Goal: Task Accomplishment & Management: Use online tool/utility

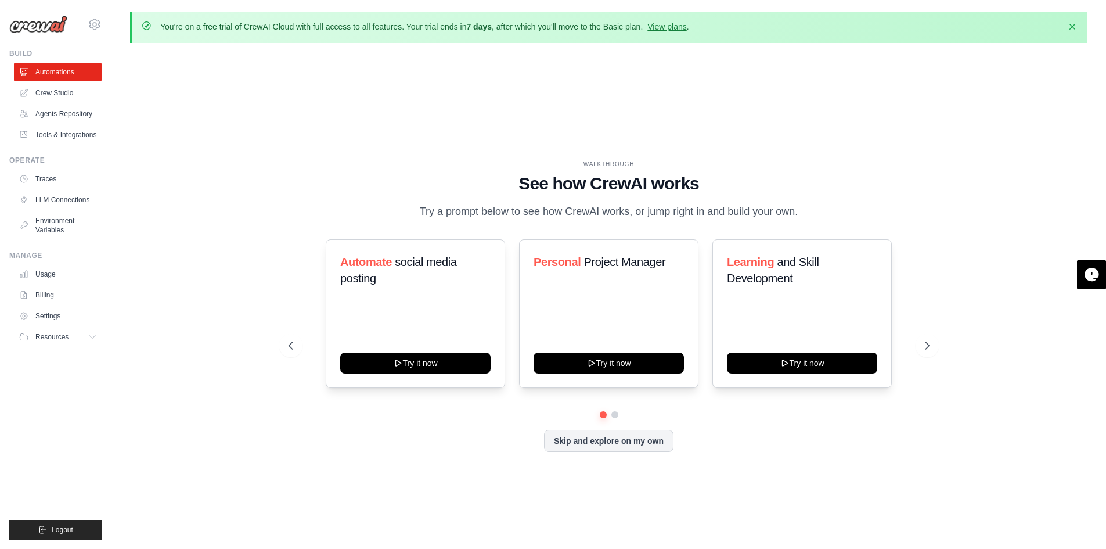
click at [484, 445] on div "Skip and explore on my own" at bounding box center [609, 441] width 641 height 22
click at [686, 26] on link "View plans" at bounding box center [666, 26] width 39 height 9
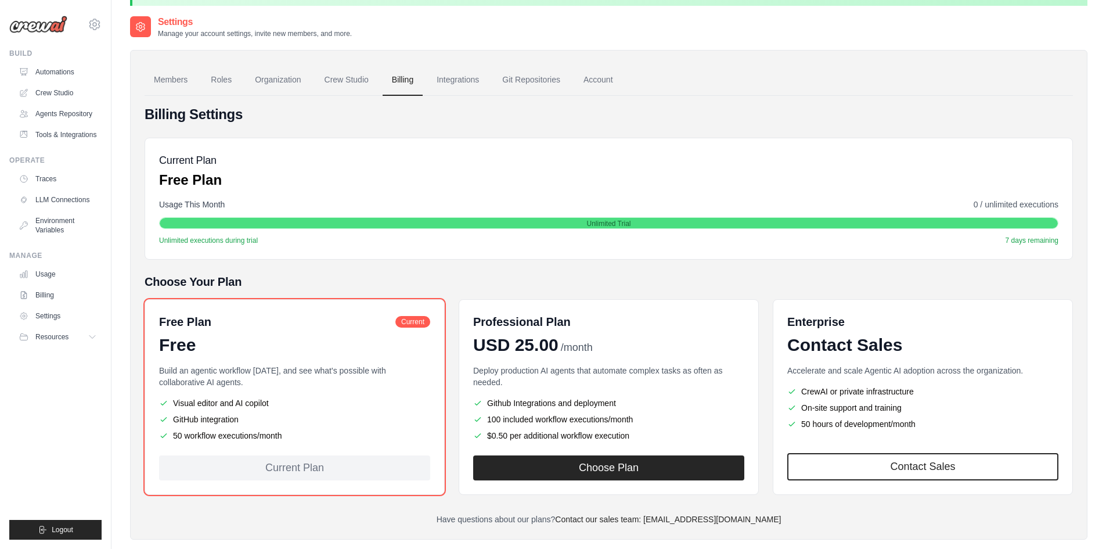
scroll to position [58, 0]
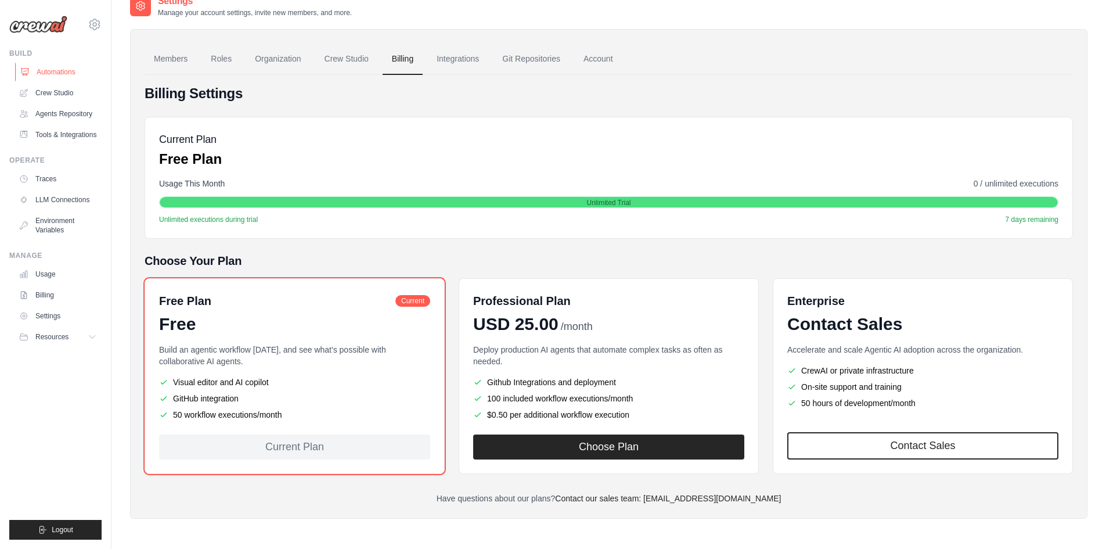
click at [75, 75] on link "Automations" at bounding box center [59, 72] width 88 height 19
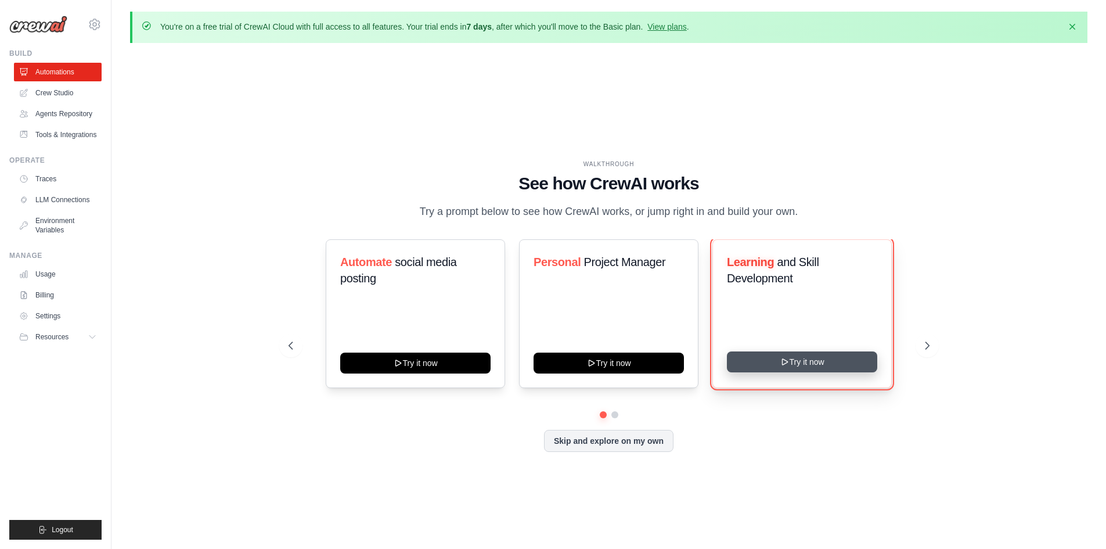
click at [775, 369] on button "Try it now" at bounding box center [802, 361] width 150 height 21
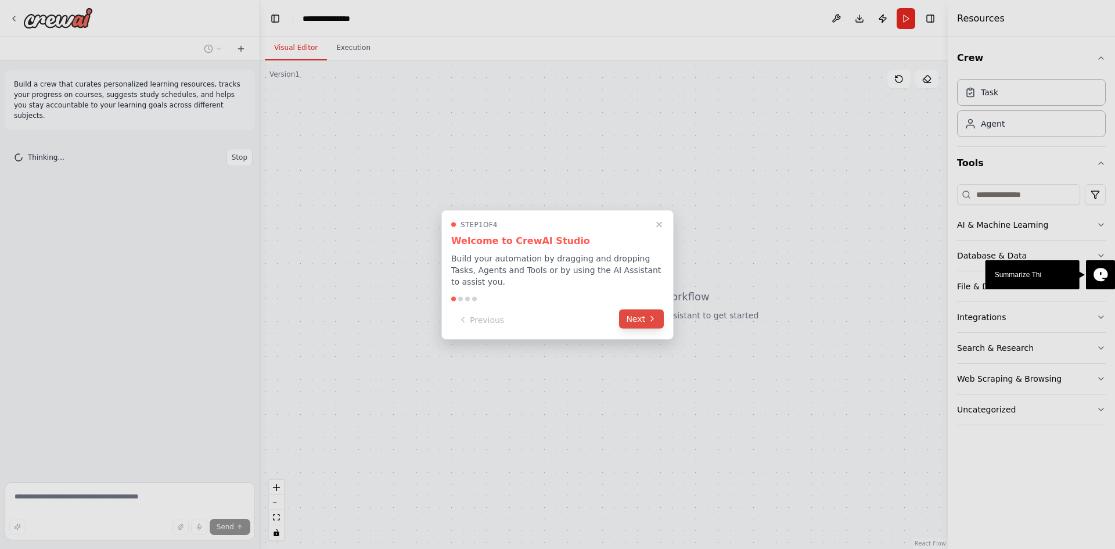
click at [634, 312] on button "Next" at bounding box center [641, 318] width 45 height 19
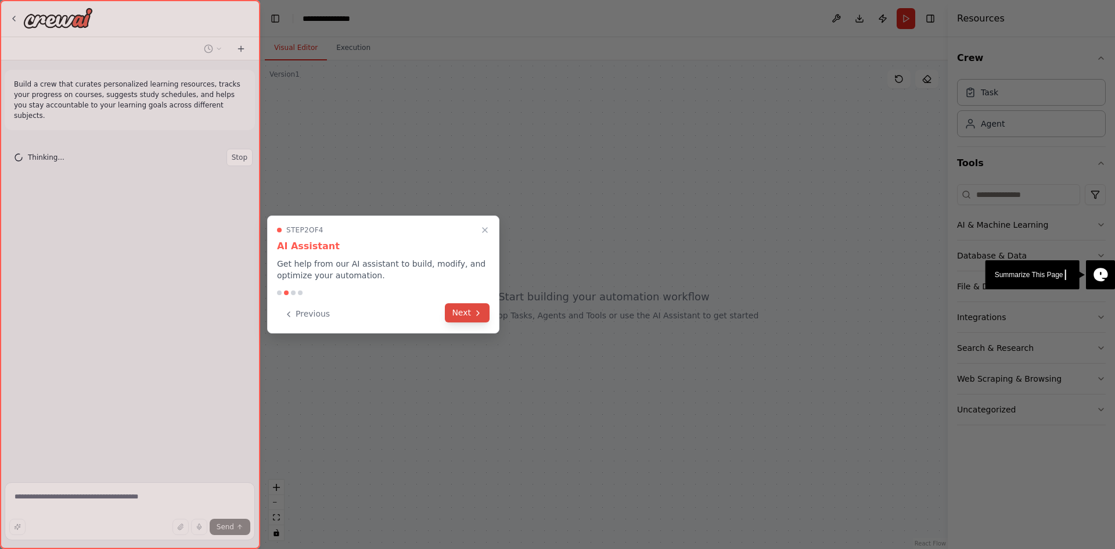
click at [475, 310] on icon at bounding box center [477, 312] width 9 height 9
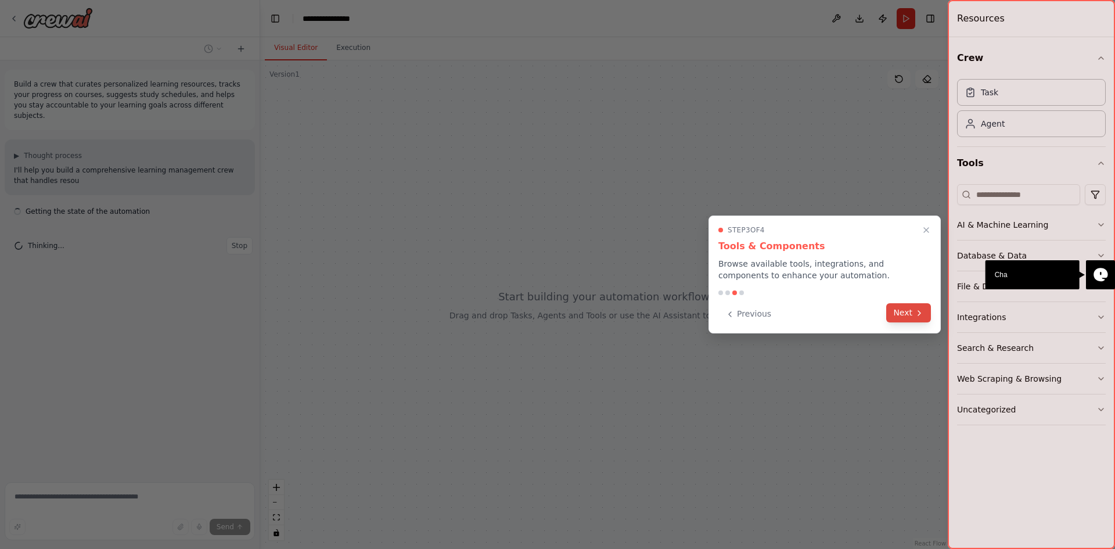
click at [905, 316] on button "Next" at bounding box center [908, 312] width 45 height 19
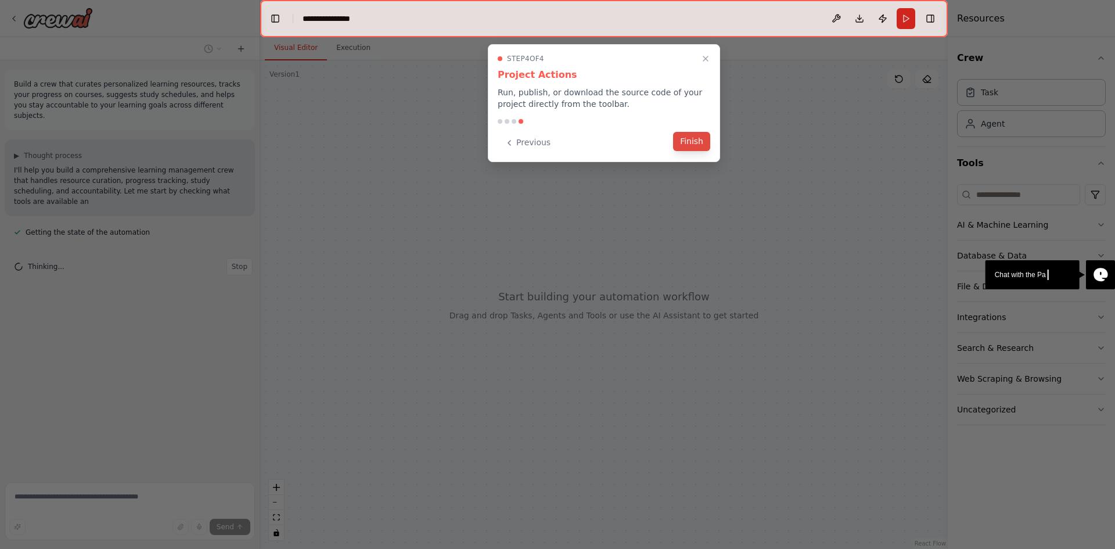
click at [705, 145] on button "Finish" at bounding box center [691, 141] width 37 height 19
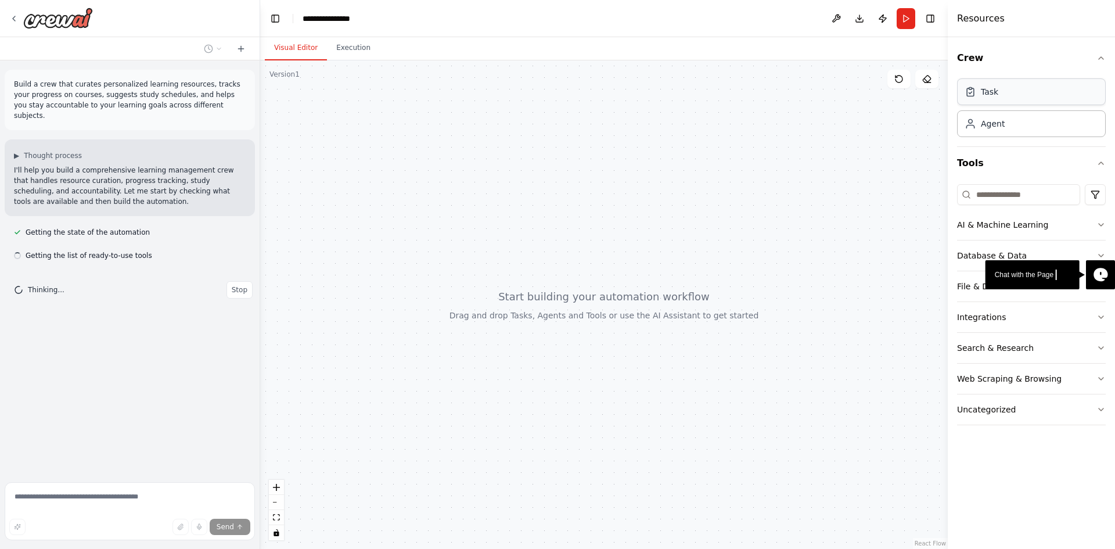
click at [1022, 100] on div "Task" at bounding box center [1031, 91] width 149 height 27
click at [988, 122] on div "Agent" at bounding box center [993, 123] width 24 height 12
drag, startPoint x: 625, startPoint y: 253, endPoint x: 626, endPoint y: 246, distance: 7.6
click at [626, 246] on div at bounding box center [604, 304] width 688 height 488
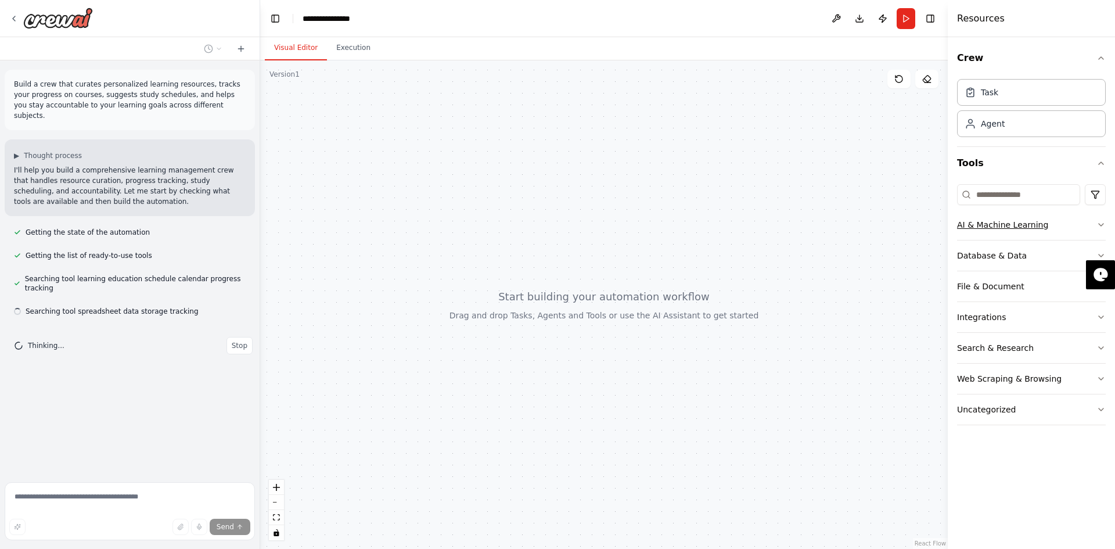
click at [996, 226] on div "AI & Machine Learning" at bounding box center [1002, 225] width 91 height 12
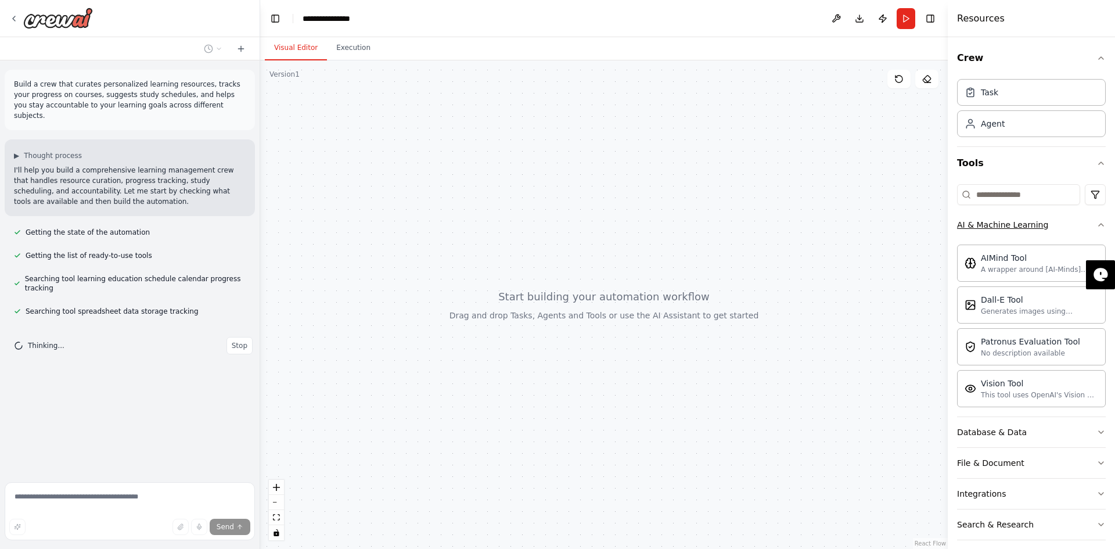
click at [997, 227] on div "AI & Machine Learning" at bounding box center [1002, 225] width 91 height 12
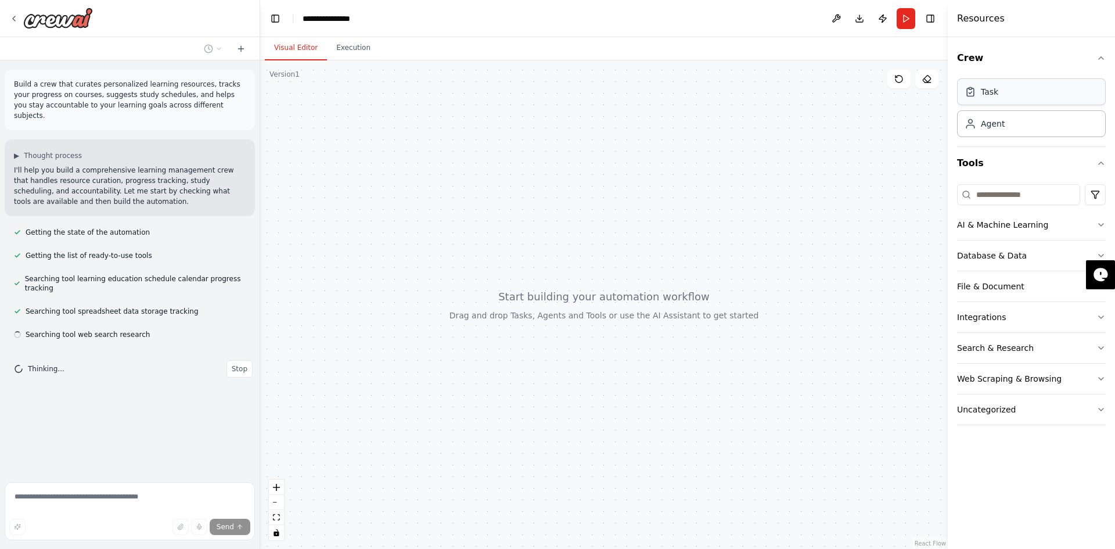
click at [1019, 83] on div "Task" at bounding box center [1031, 91] width 149 height 27
click at [1016, 87] on div "Task" at bounding box center [1031, 91] width 149 height 27
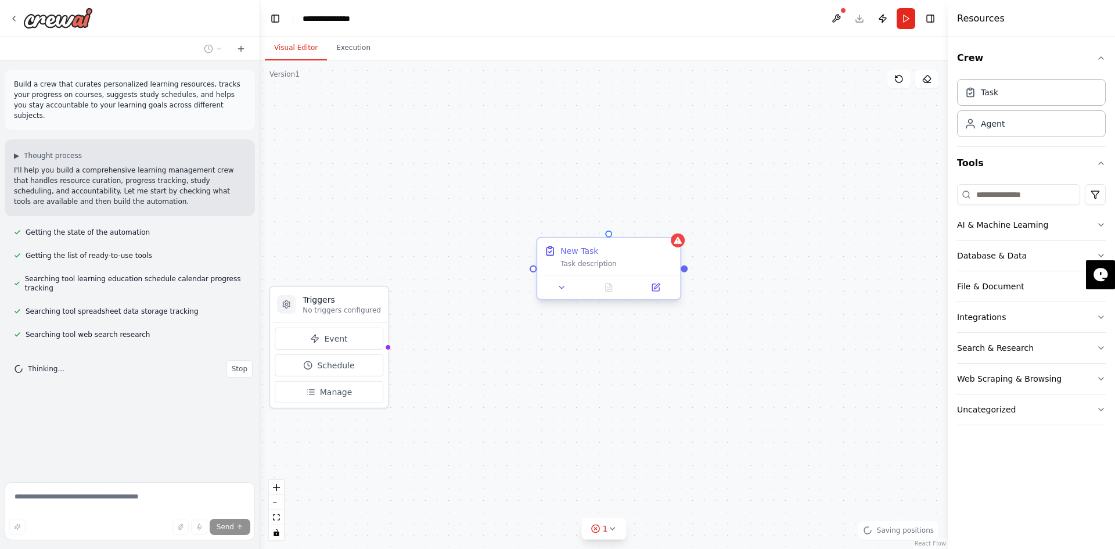
click at [624, 266] on div "Task description" at bounding box center [616, 263] width 113 height 9
click at [596, 265] on div "Task description" at bounding box center [616, 263] width 113 height 9
click at [653, 286] on icon at bounding box center [655, 287] width 7 height 7
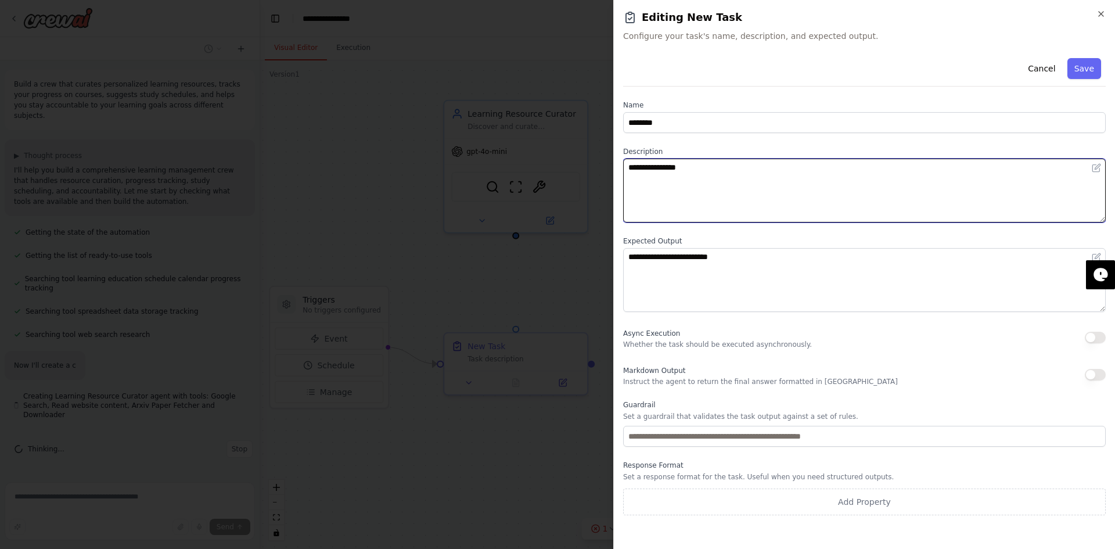
click at [666, 179] on textarea "**********" at bounding box center [864, 191] width 483 height 64
click at [719, 189] on textarea "**********" at bounding box center [864, 191] width 483 height 64
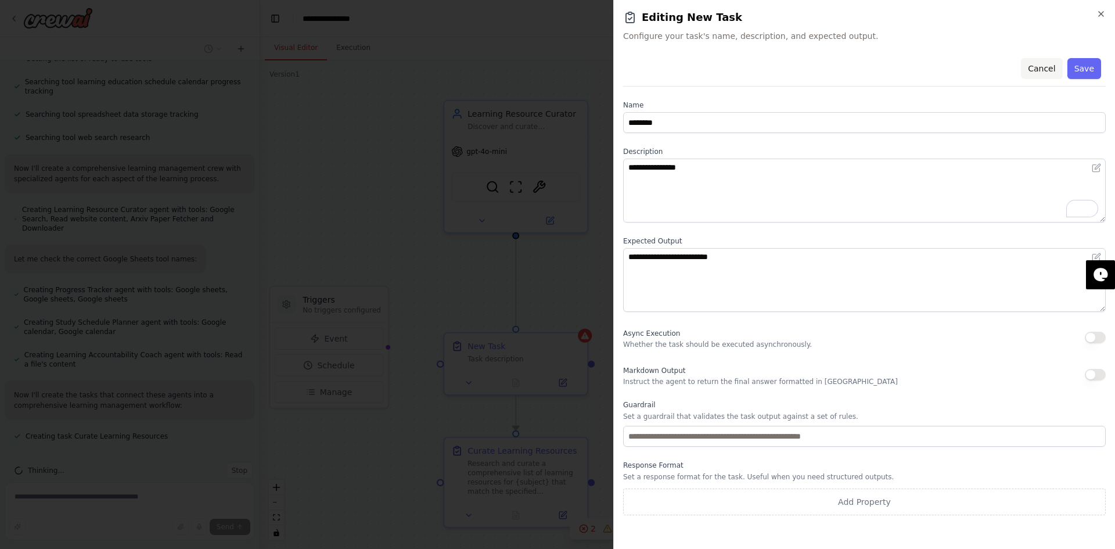
click at [1037, 69] on button "Cancel" at bounding box center [1041, 68] width 41 height 21
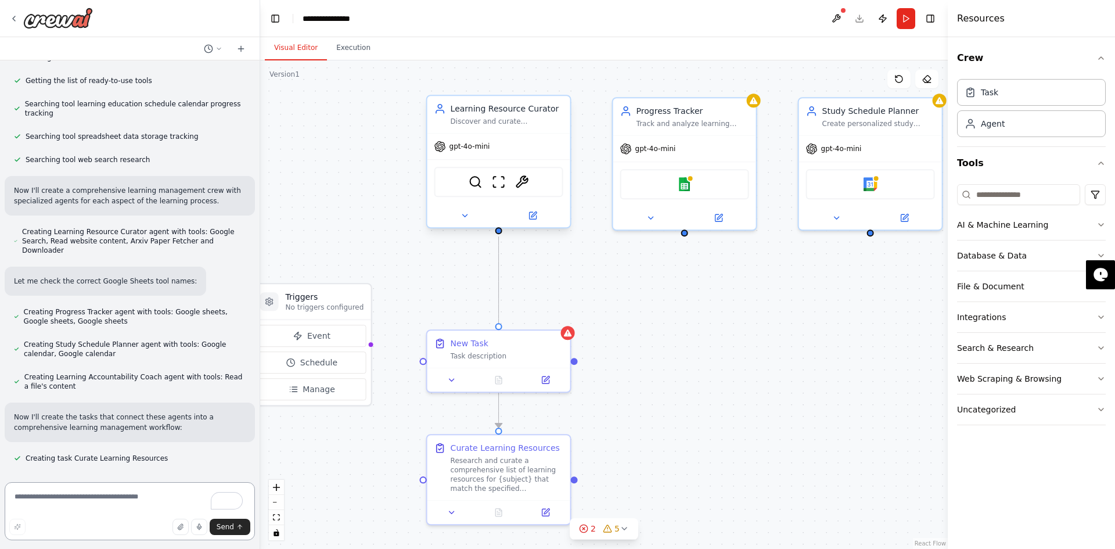
scroll to position [198, 0]
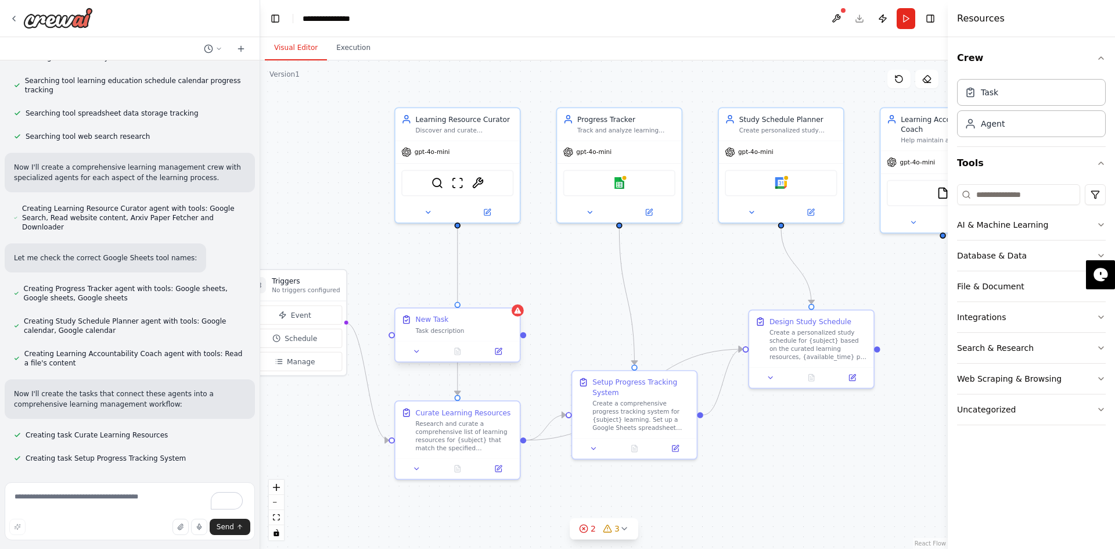
click at [445, 330] on div "Task description" at bounding box center [465, 330] width 98 height 8
click at [998, 192] on input at bounding box center [1018, 194] width 123 height 21
